Goal: Navigation & Orientation: Find specific page/section

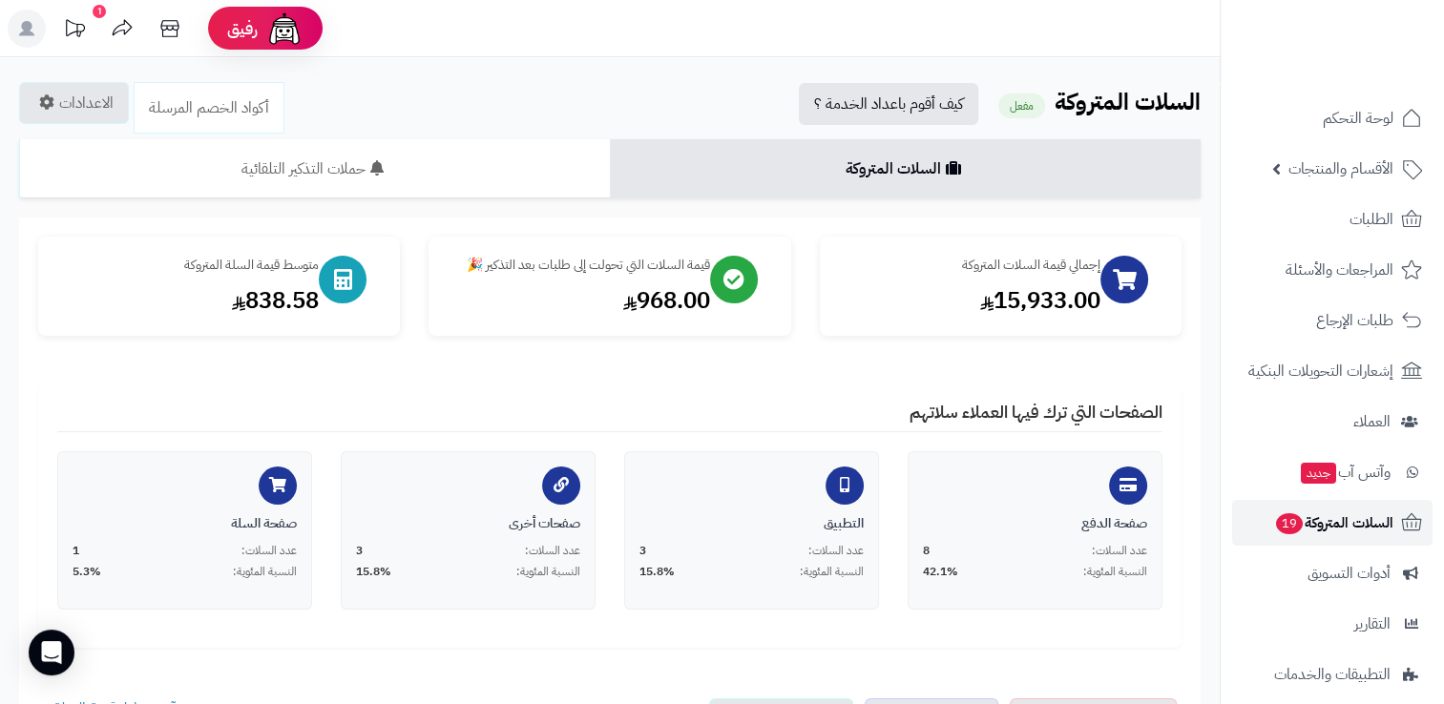
click at [1314, 521] on span "السلات المتروكة 19" at bounding box center [1333, 523] width 119 height 27
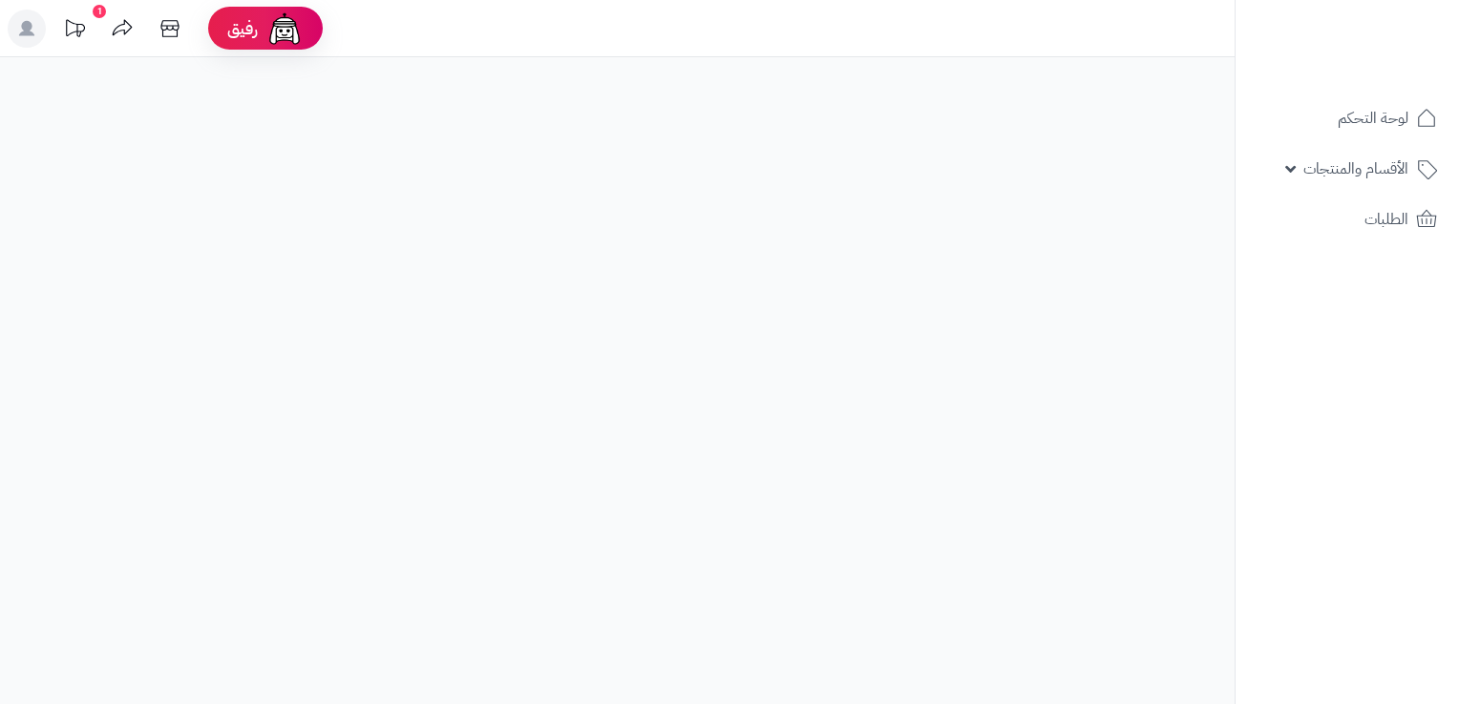
click at [80, 25] on icon at bounding box center [74, 29] width 38 height 38
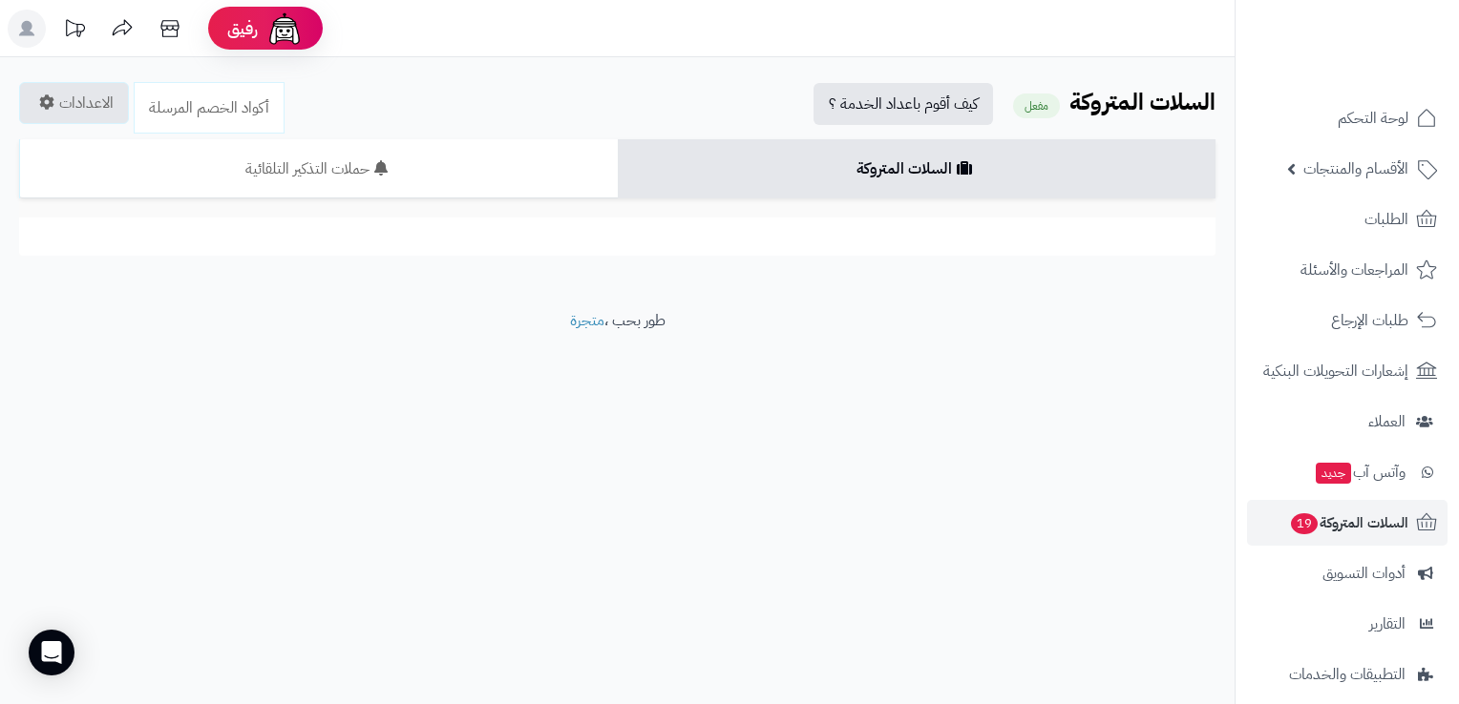
click at [78, 37] on icon at bounding box center [74, 29] width 38 height 38
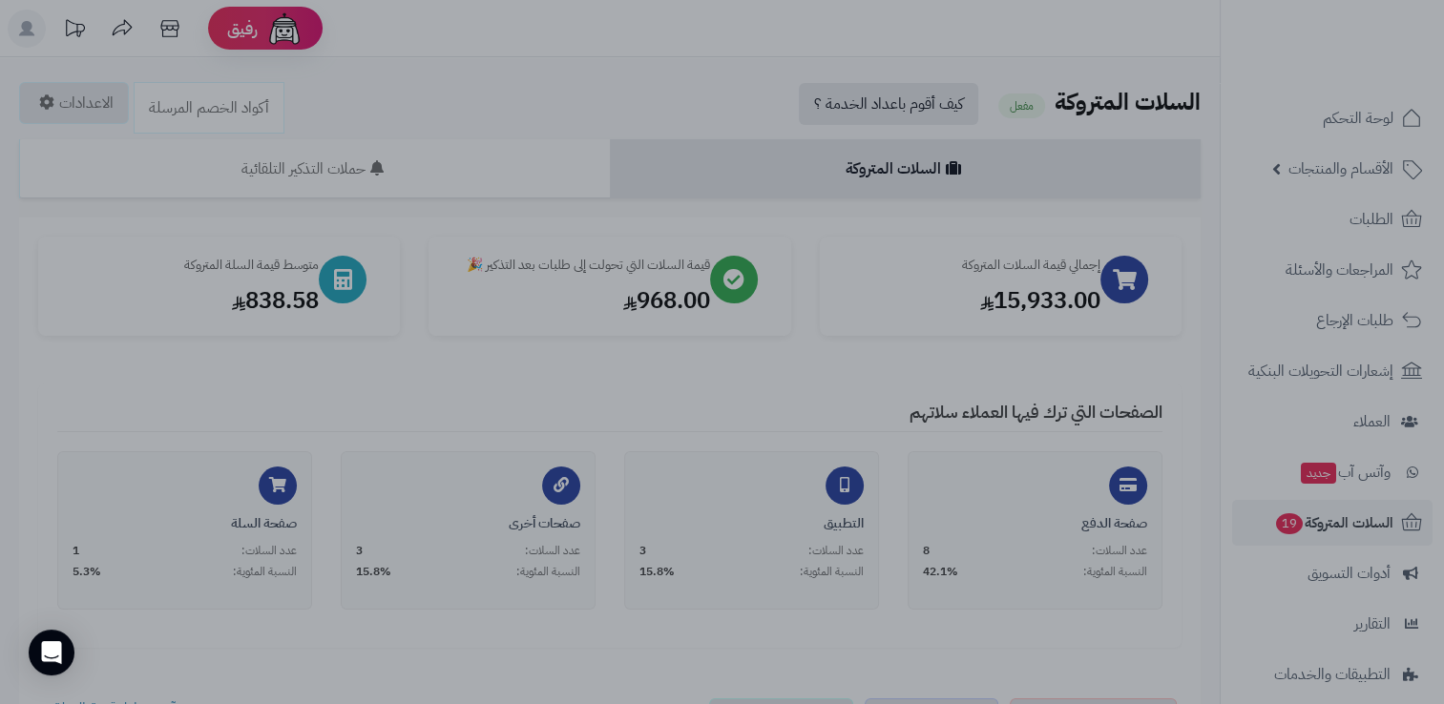
click at [863, 364] on div at bounding box center [722, 352] width 1444 height 704
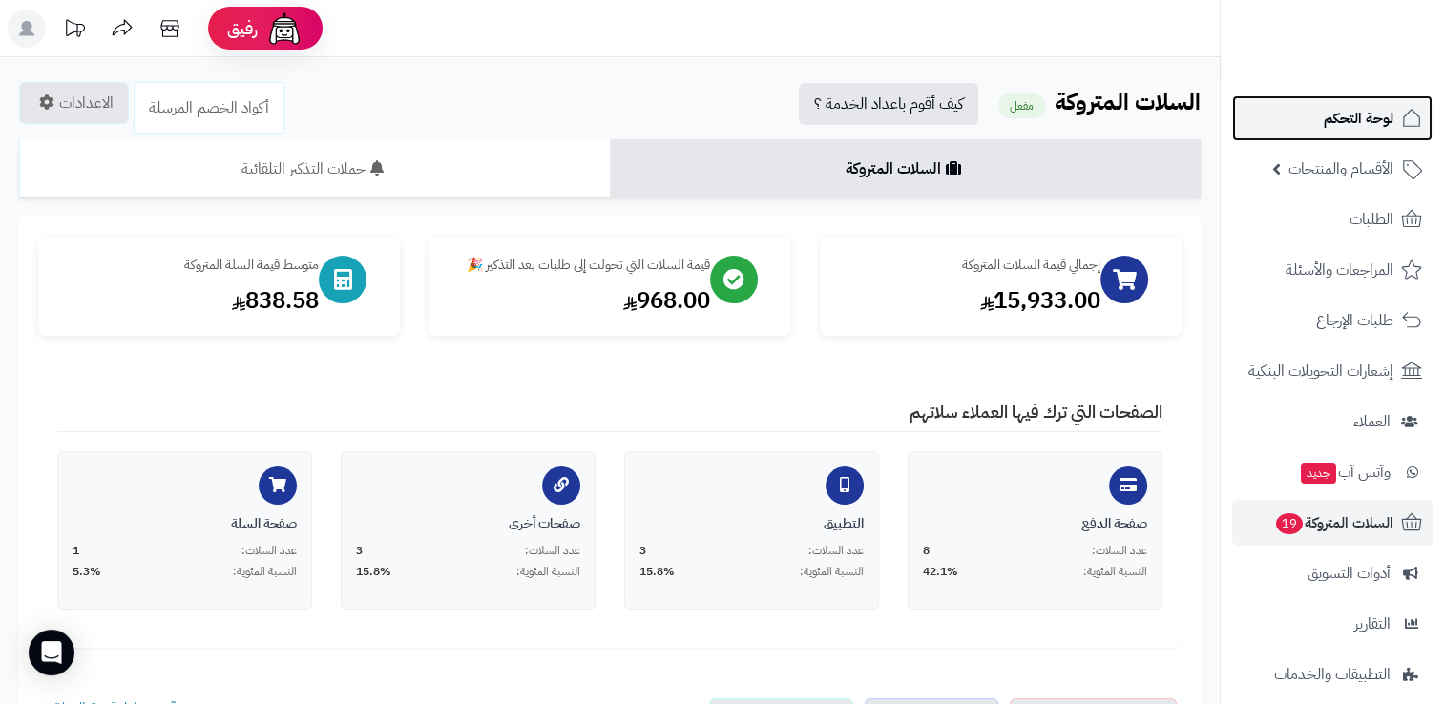
click at [1352, 112] on span "لوحة التحكم" at bounding box center [1359, 118] width 70 height 27
